Goal: Navigation & Orientation: Find specific page/section

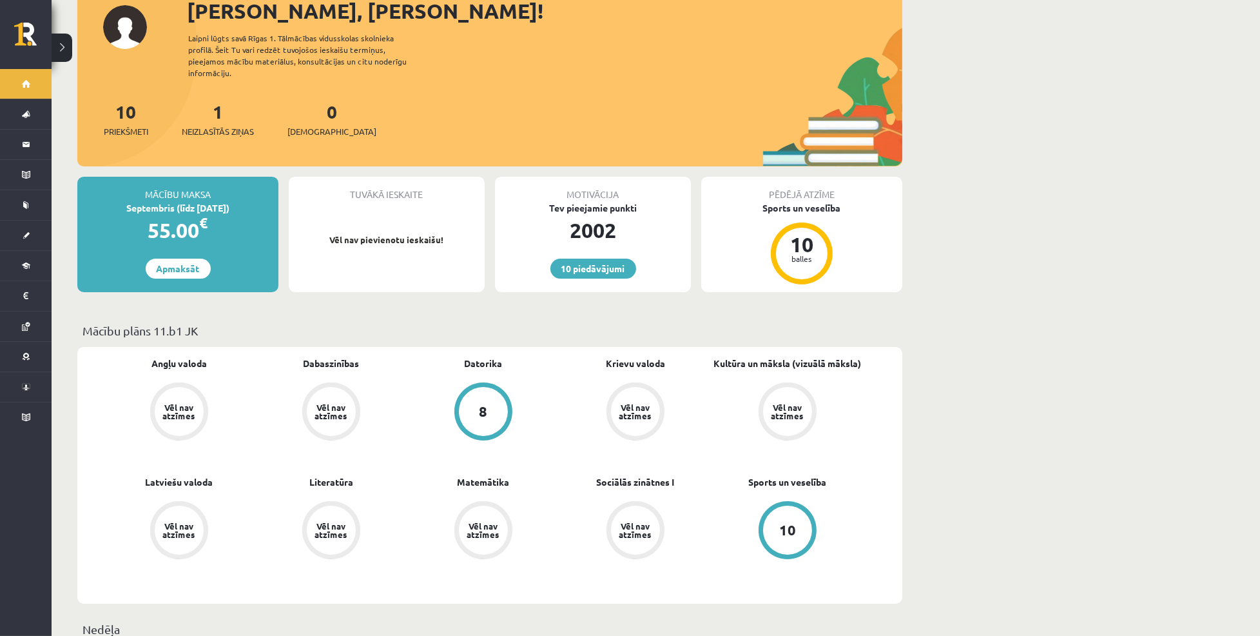
scroll to position [102, 0]
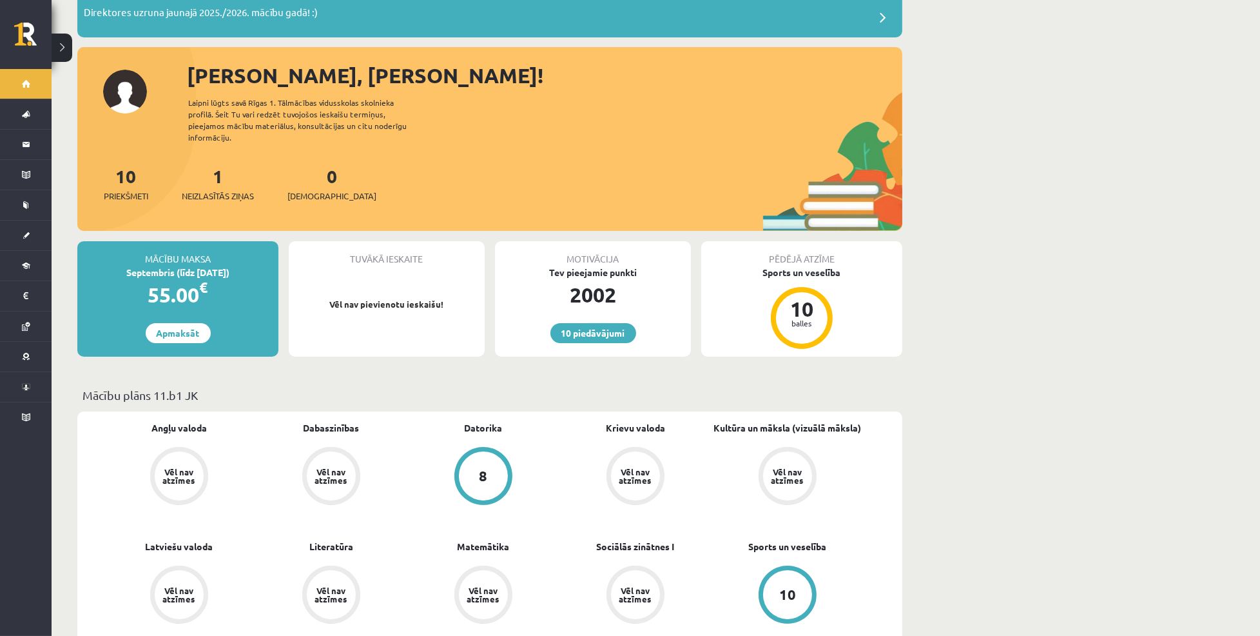
drag, startPoint x: 1177, startPoint y: 79, endPoint x: 1159, endPoint y: 171, distance: 93.9
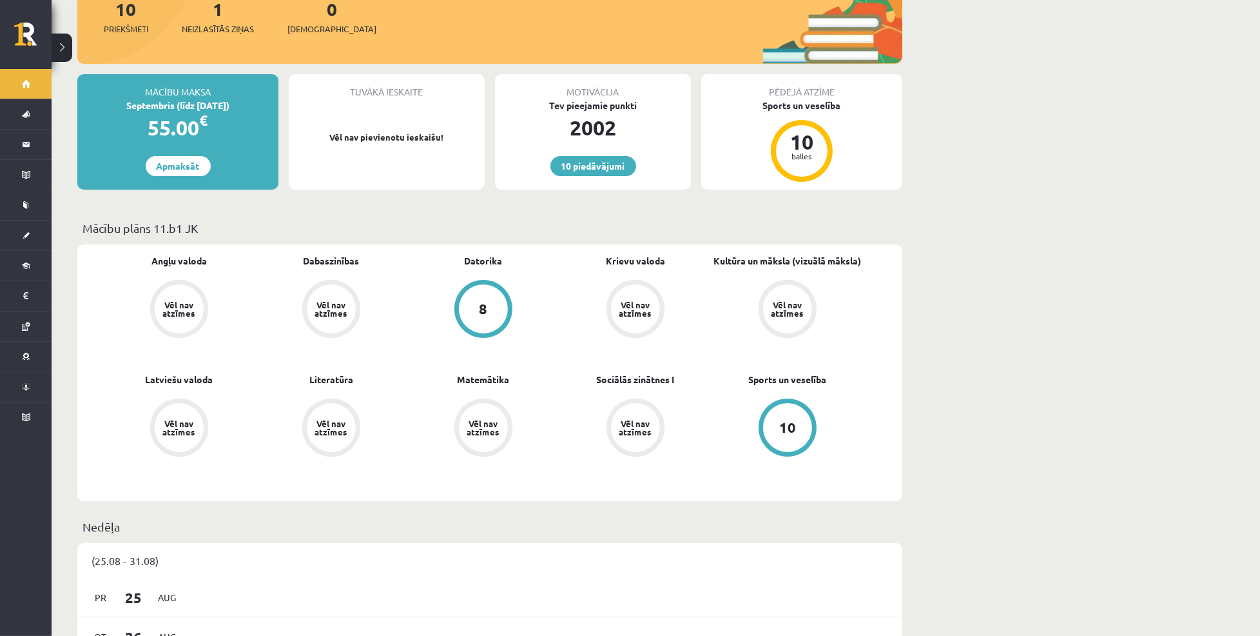
scroll to position [277, 0]
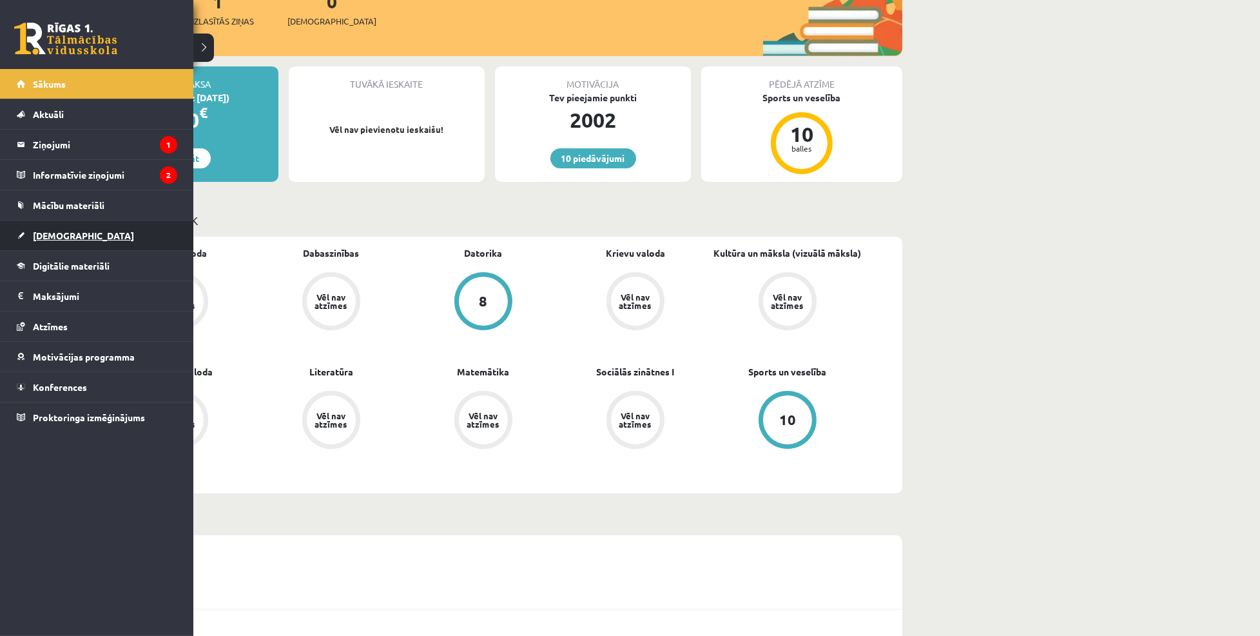
click at [60, 235] on span "[DEMOGRAPHIC_DATA]" at bounding box center [83, 236] width 101 height 12
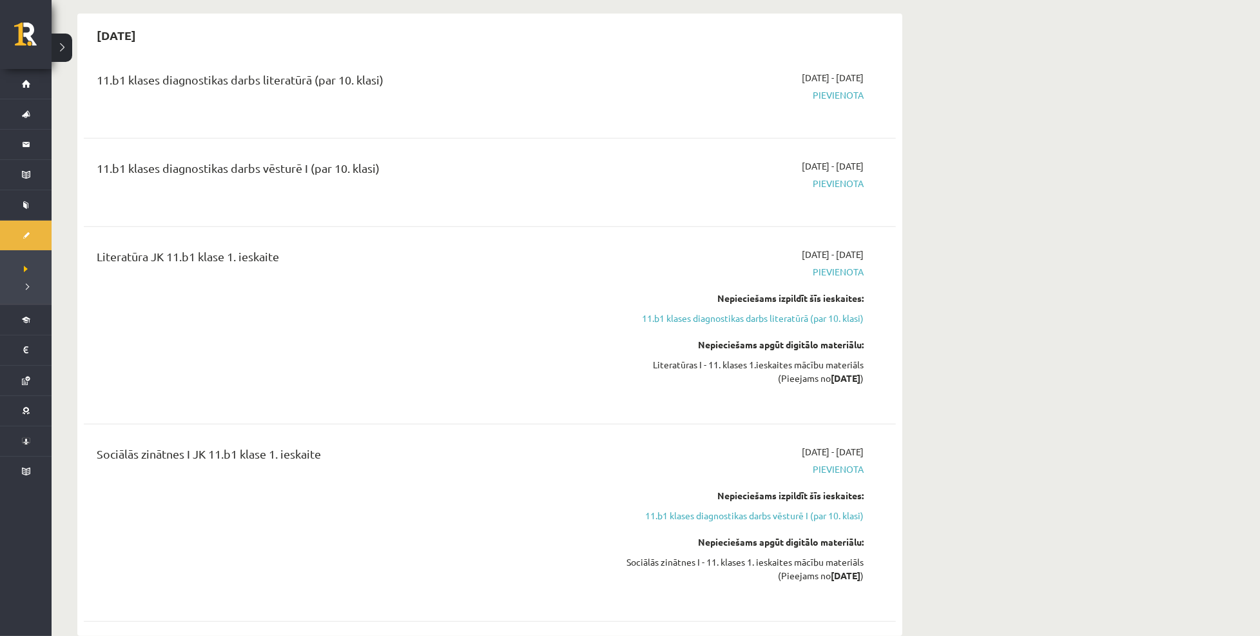
scroll to position [767, 0]
click at [466, 171] on div "11.b1 klases diagnostikas darbs vēsturē I (par 10. klasi)" at bounding box center [349, 170] width 505 height 24
drag, startPoint x: 503, startPoint y: 256, endPoint x: 594, endPoint y: 257, distance: 90.9
click at [594, 257] on div "Literatūra JK 11.b1 klase 1. ieskaite" at bounding box center [349, 258] width 505 height 24
click at [575, 264] on div "Literatūra JK 11.b1 klase 1. ieskaite" at bounding box center [349, 258] width 505 height 24
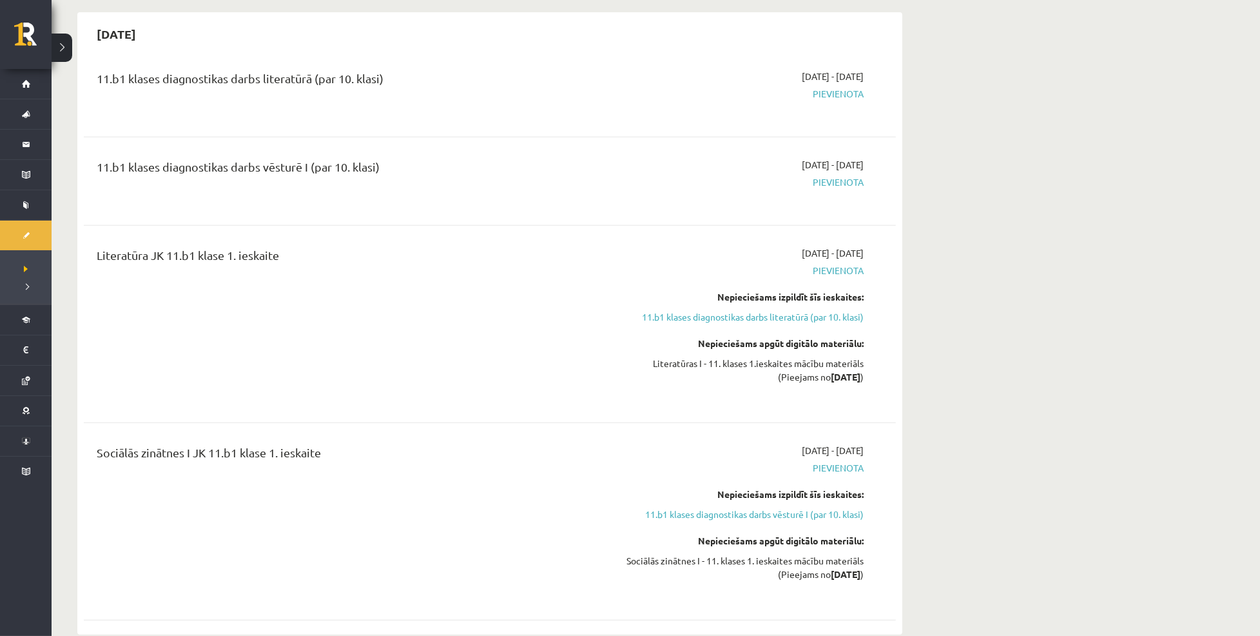
click at [565, 269] on div "Literatūra JK 11.b1 klase 1. ieskaite" at bounding box center [349, 258] width 505 height 24
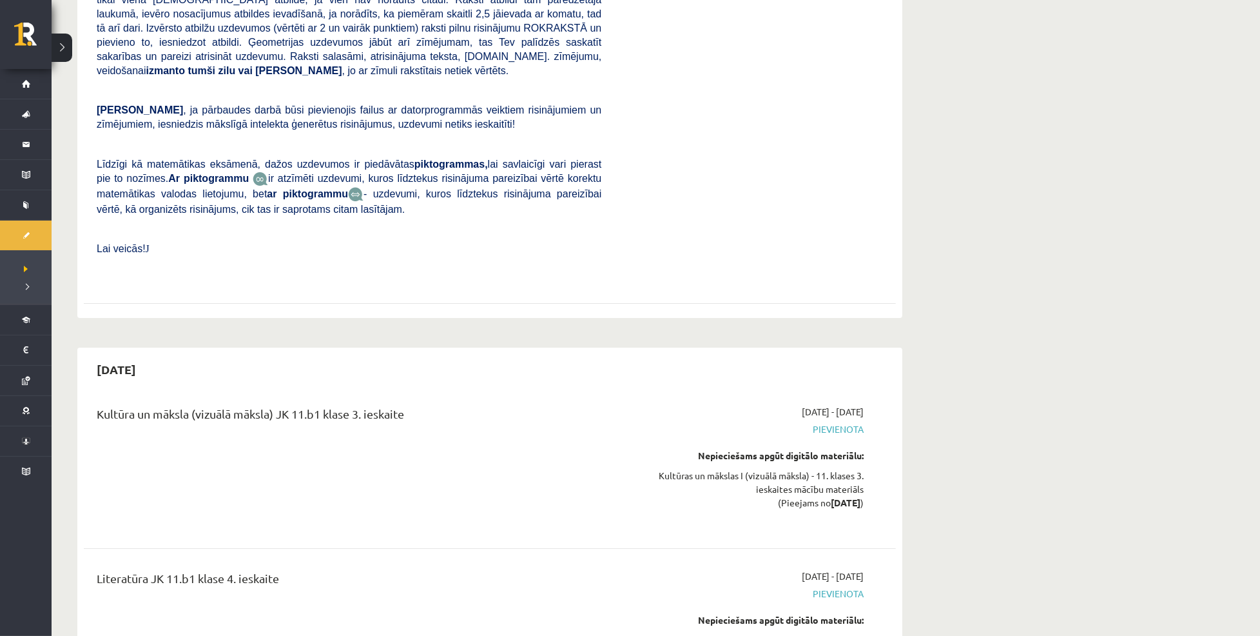
scroll to position [6378, 0]
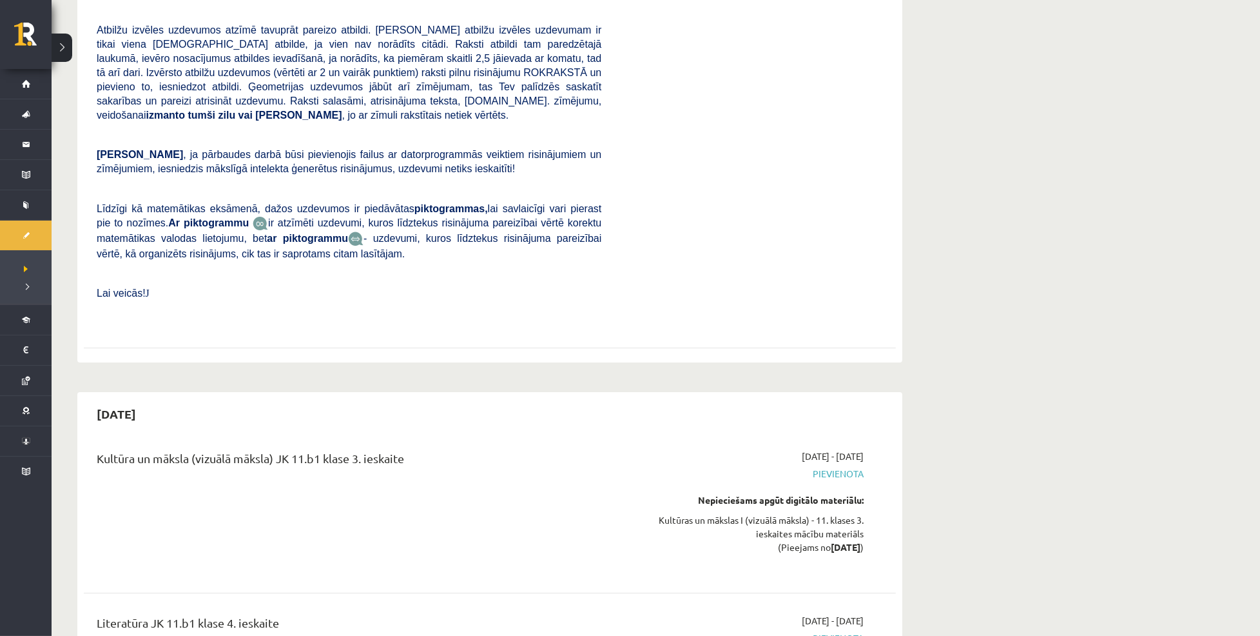
click at [250, 220] on div "Matemātika JK 11.b1 klase 3. ieskaite [PERSON_NAME] darbā varēsi demonstrēt sav…" at bounding box center [349, 109] width 524 height 436
click at [62, 44] on button at bounding box center [62, 48] width 21 height 28
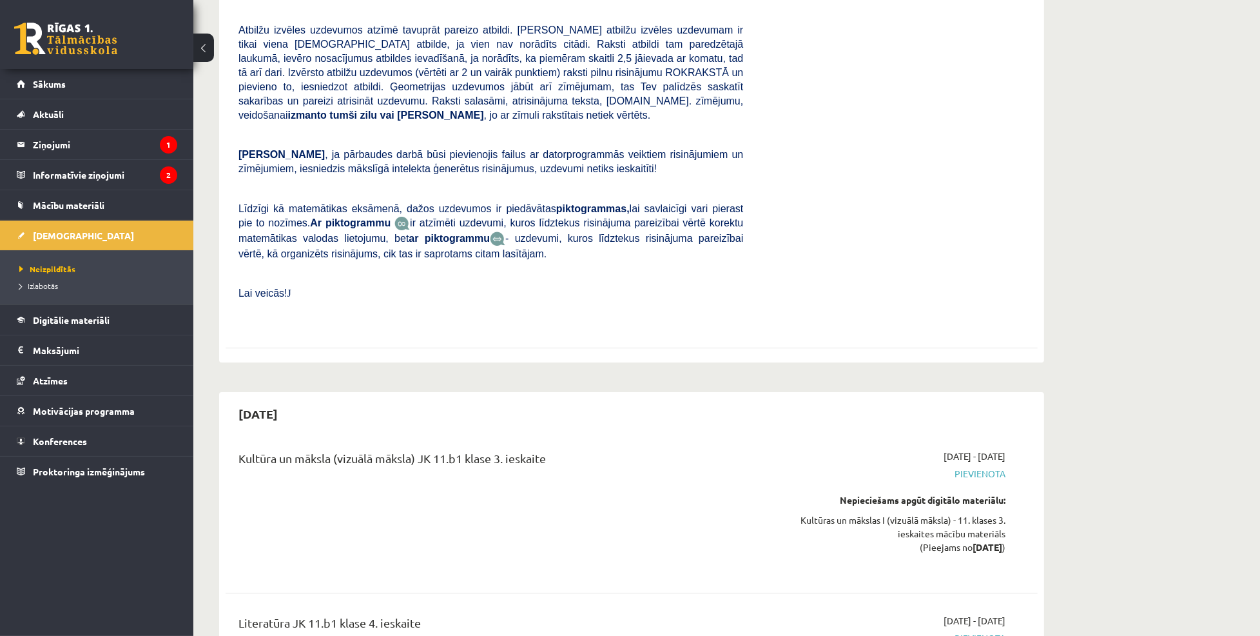
click at [896, 273] on div "[DATE] Krievu valoda JK 11.b1 klase 3. ieskaite [DATE] - [DATE] [GEOGRAPHIC_DAT…" at bounding box center [631, 23] width 825 height 680
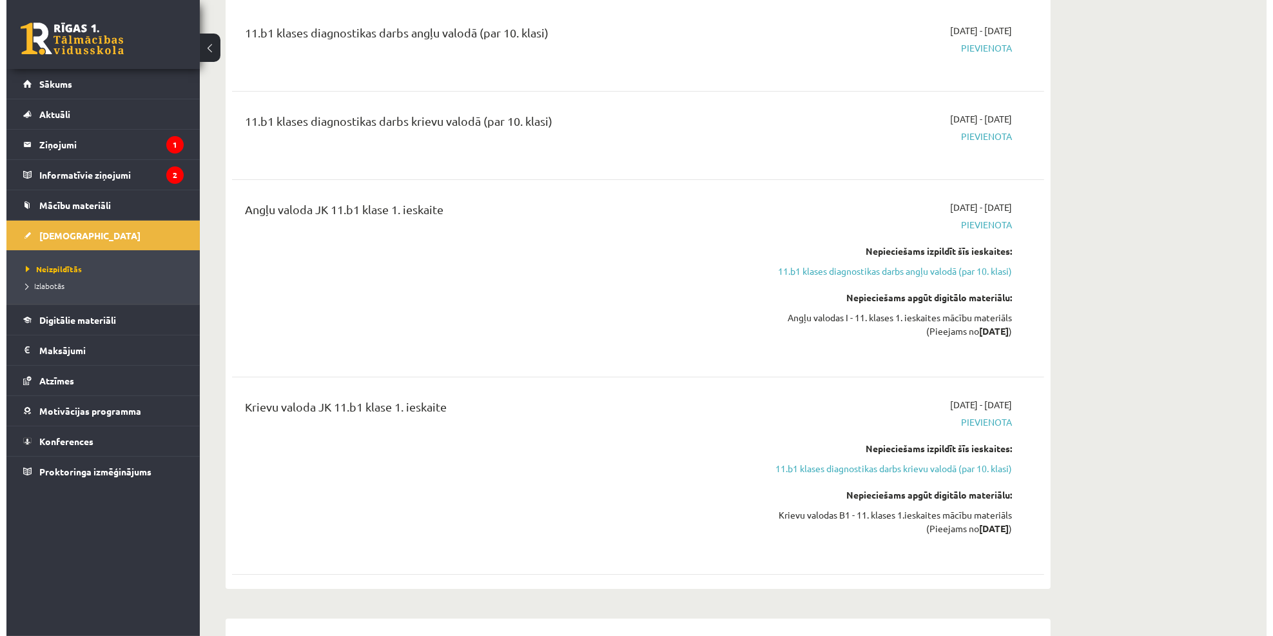
scroll to position [0, 0]
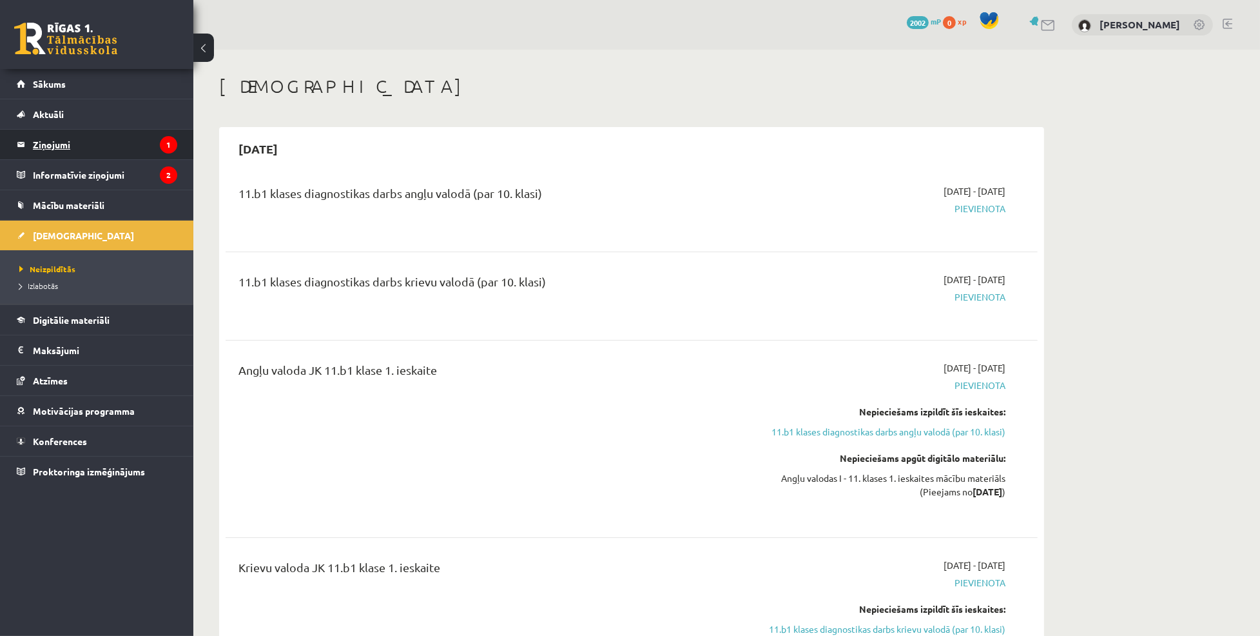
click at [53, 143] on legend "Ziņojumi 1" at bounding box center [105, 145] width 144 height 30
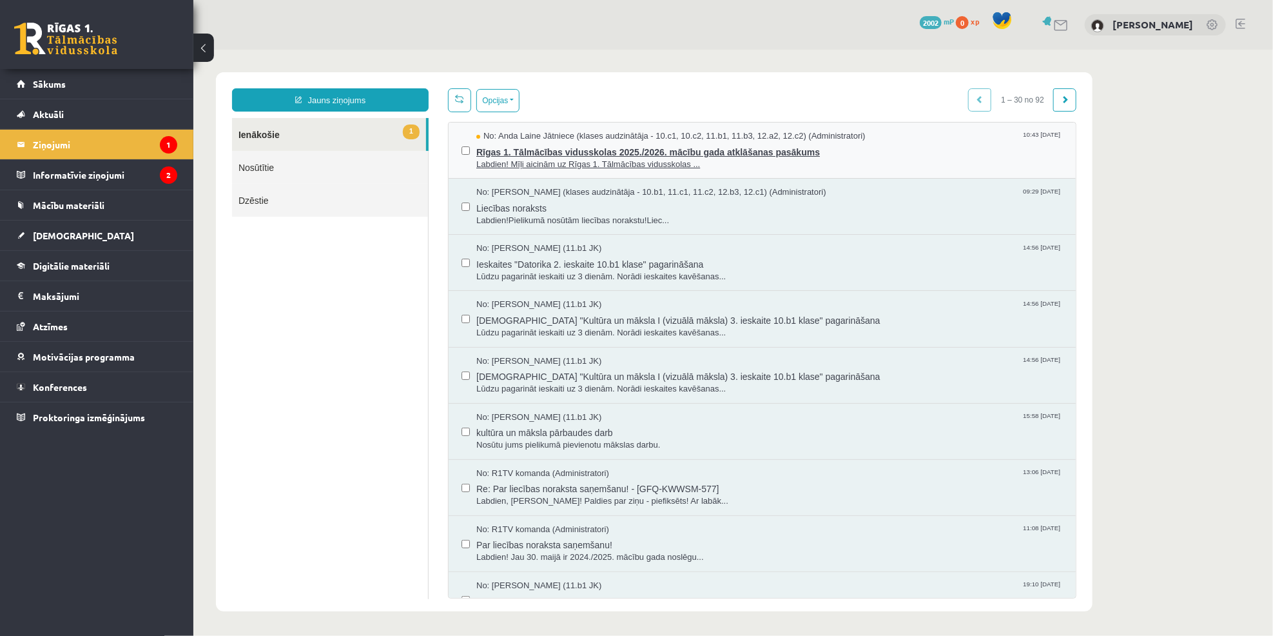
click at [745, 153] on span "Rīgas 1. Tālmācības vidusskolas 2025./2026. mācību gada atklāšanas pasākums" at bounding box center [769, 150] width 587 height 16
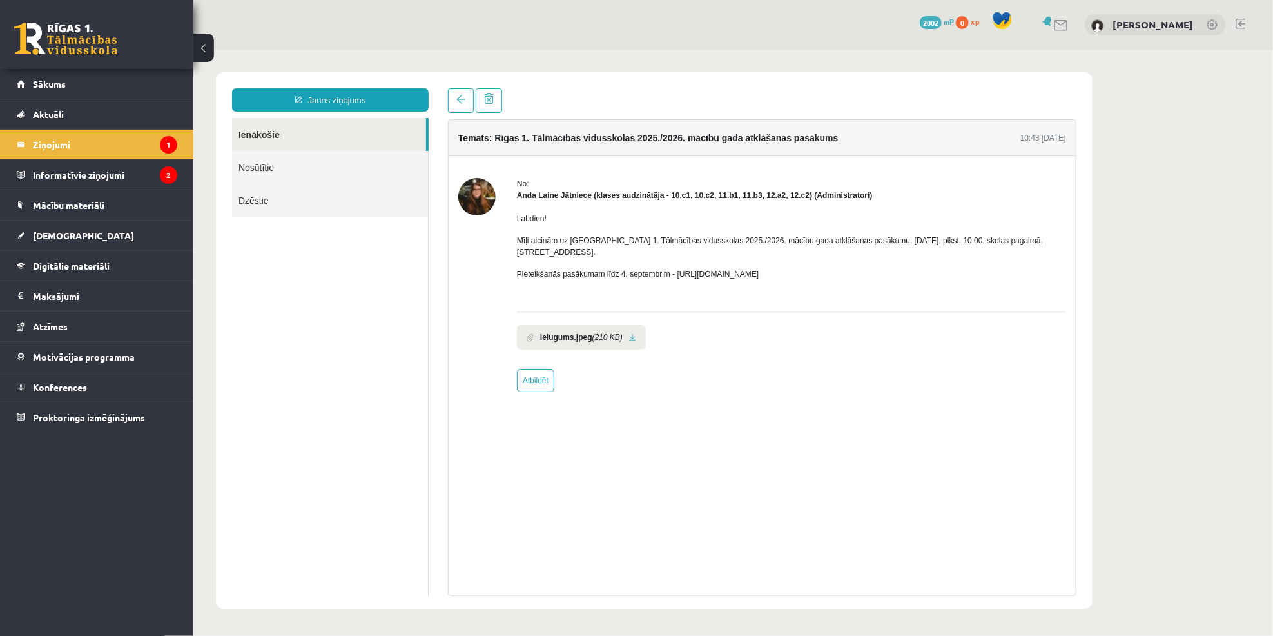
click at [683, 441] on div "Temats: Rīgas 1. Tālmācības vidusskolas 2025./2026. mācību gada atklāšanas pasā…" at bounding box center [761, 357] width 629 height 476
click at [644, 465] on div "Temats: Rīgas 1. Tālmācības vidusskolas 2025./2026. mācību gada atklāšanas pasā…" at bounding box center [761, 357] width 629 height 476
click at [103, 178] on legend "Informatīvie ziņojumi 2" at bounding box center [105, 175] width 144 height 30
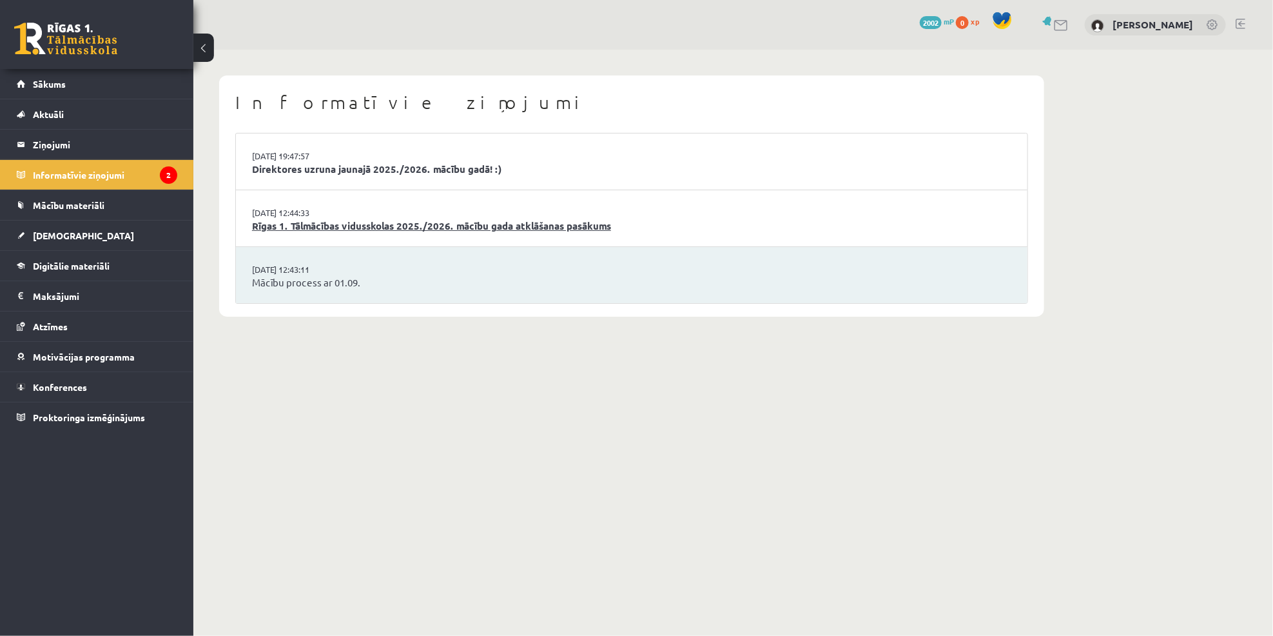
click at [329, 222] on link "Rīgas 1. Tālmācības vidusskolas 2025./2026. mācību gada atklāšanas pasākums" at bounding box center [631, 226] width 759 height 15
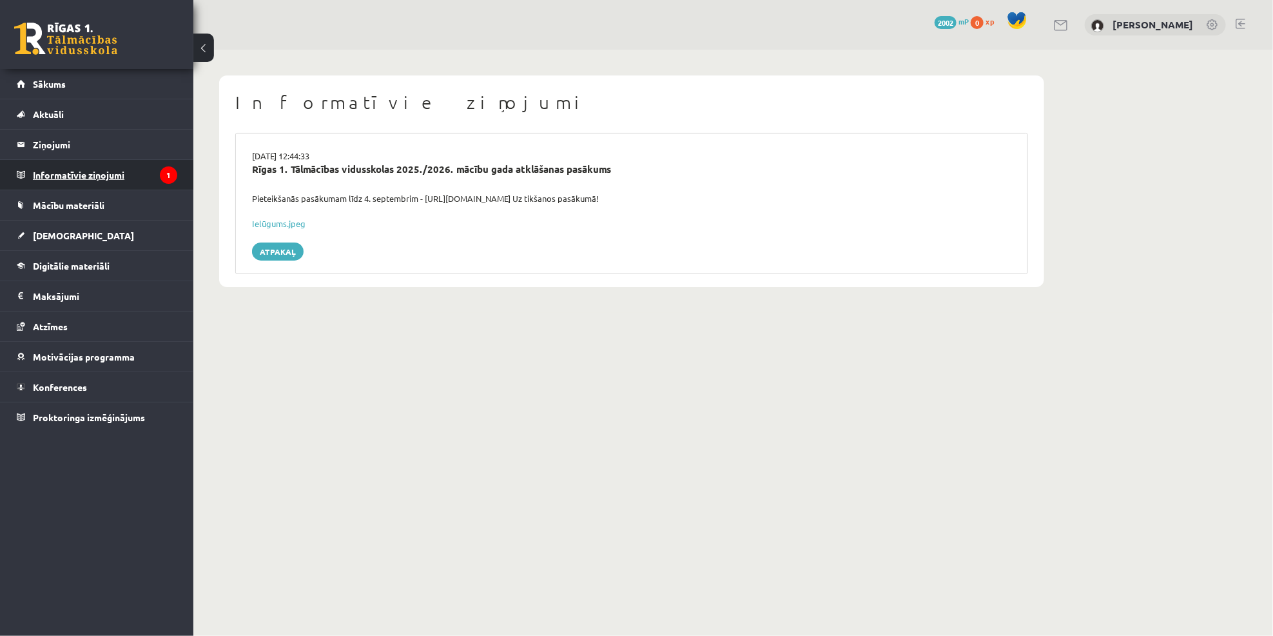
click at [92, 174] on legend "Informatīvie ziņojumi 1" at bounding box center [105, 175] width 144 height 30
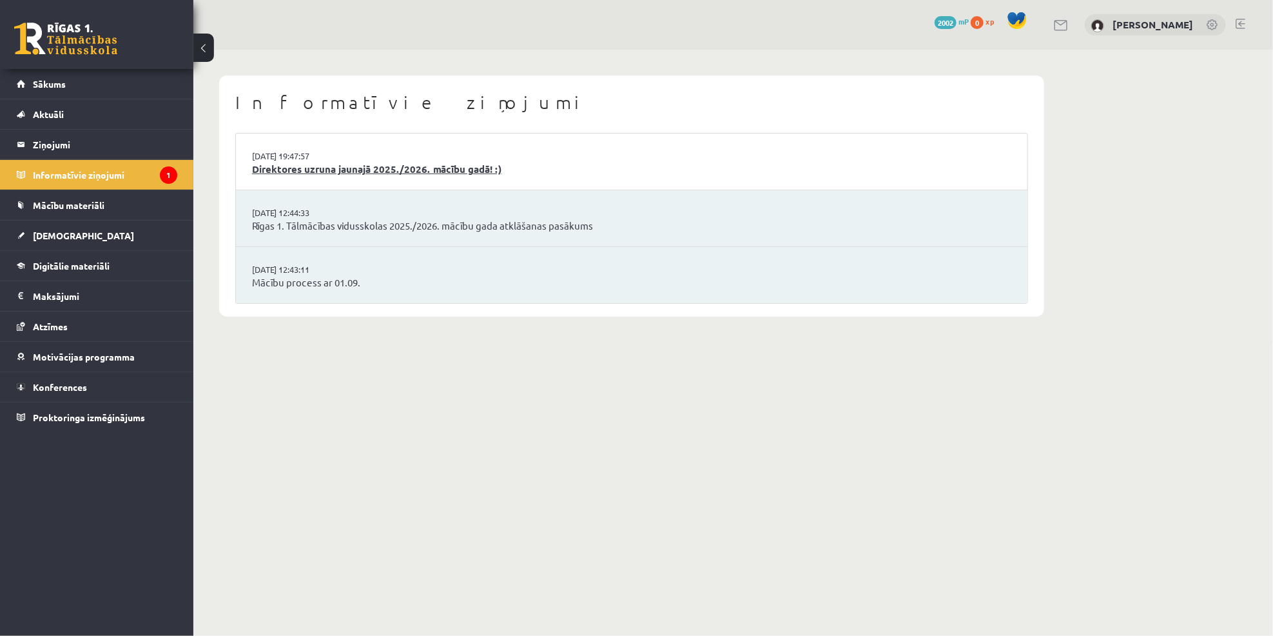
click at [332, 170] on link "Direktores uzruna jaunajā 2025./2026. mācību gadā! :)" at bounding box center [631, 169] width 759 height 15
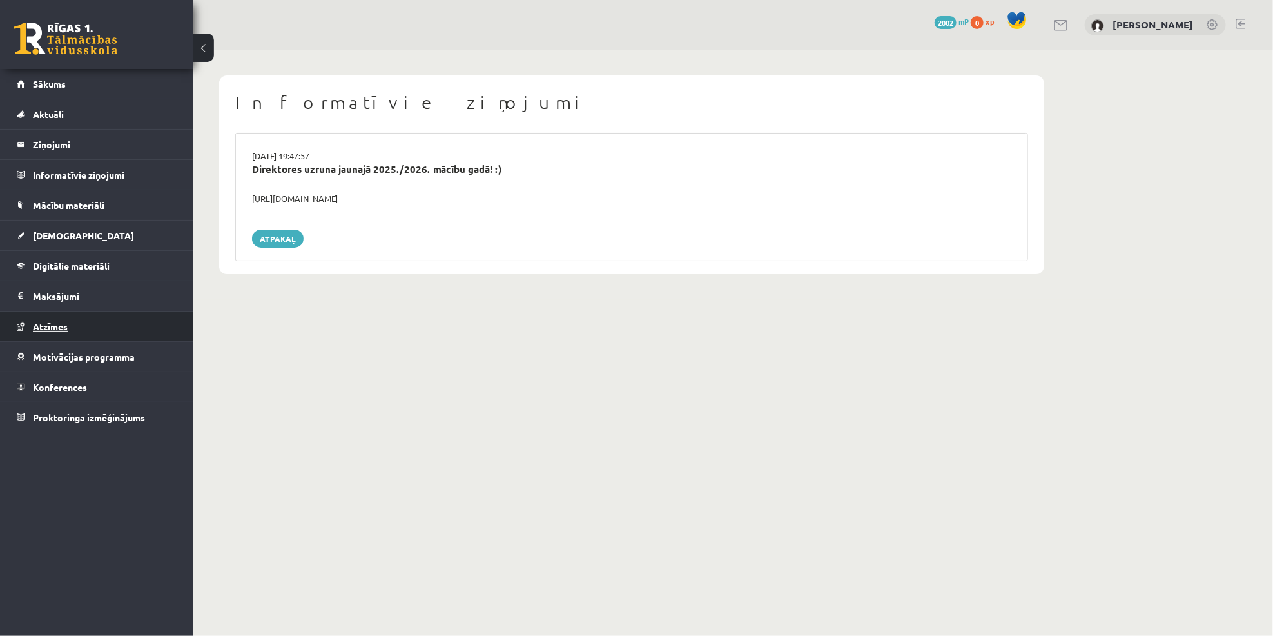
click at [46, 326] on span "Atzīmes" at bounding box center [50, 326] width 35 height 12
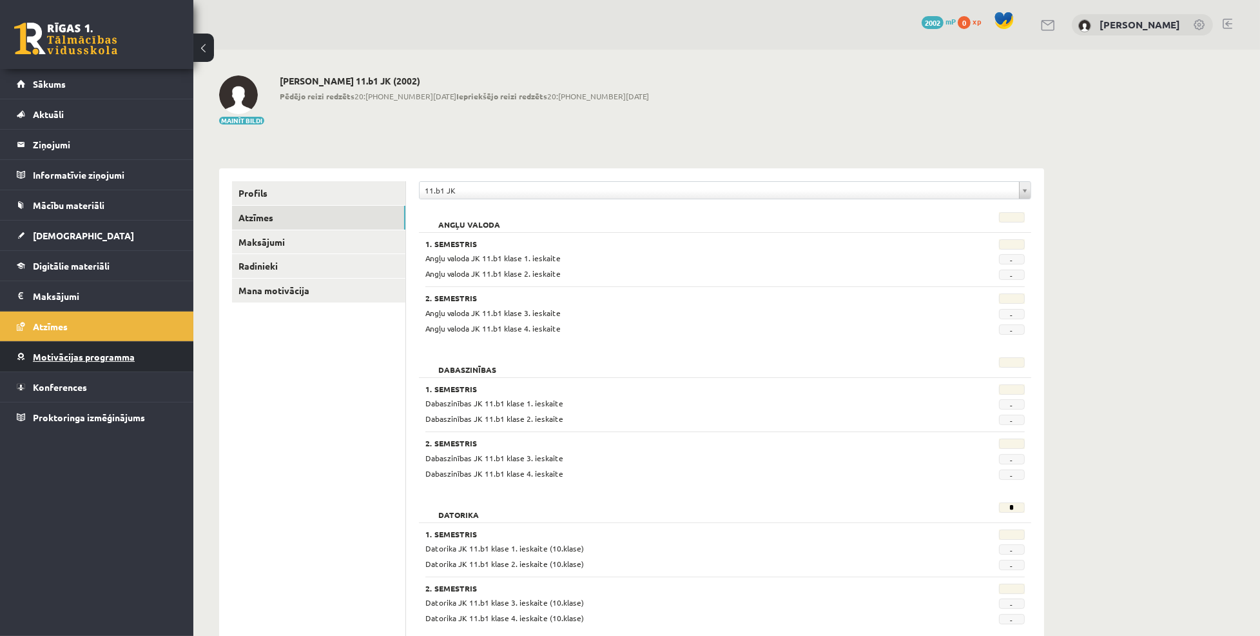
click at [56, 352] on span "Motivācijas programma" at bounding box center [84, 357] width 102 height 12
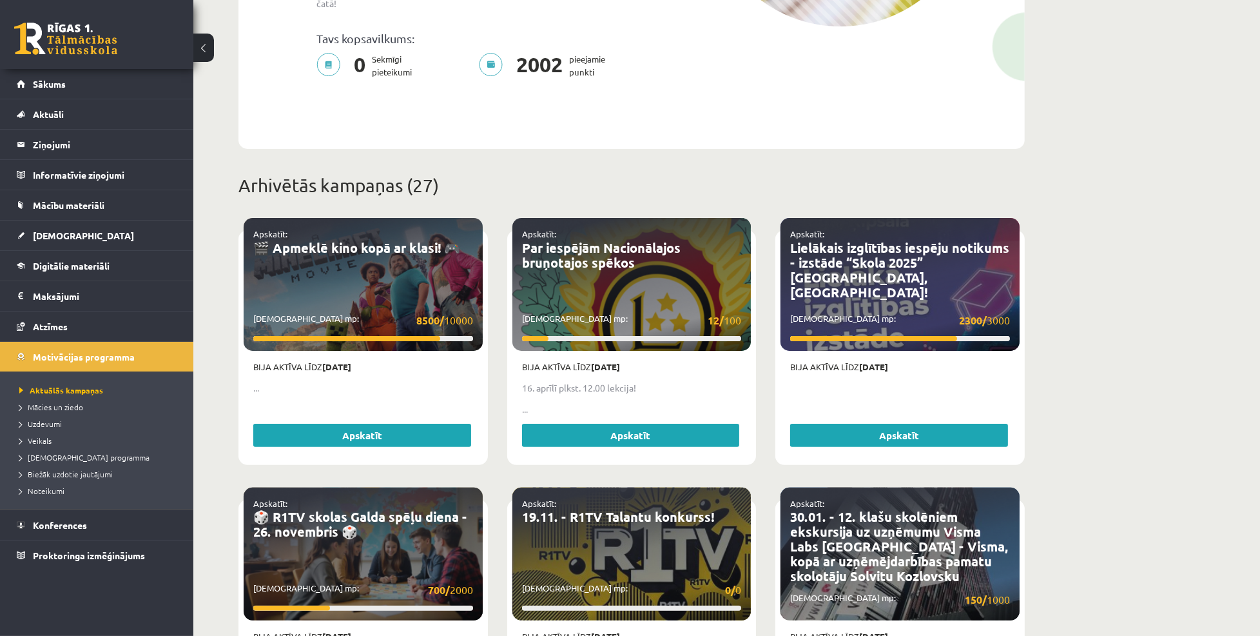
scroll to position [357, 0]
